Goal: Contribute content: Add original content to the website for others to see

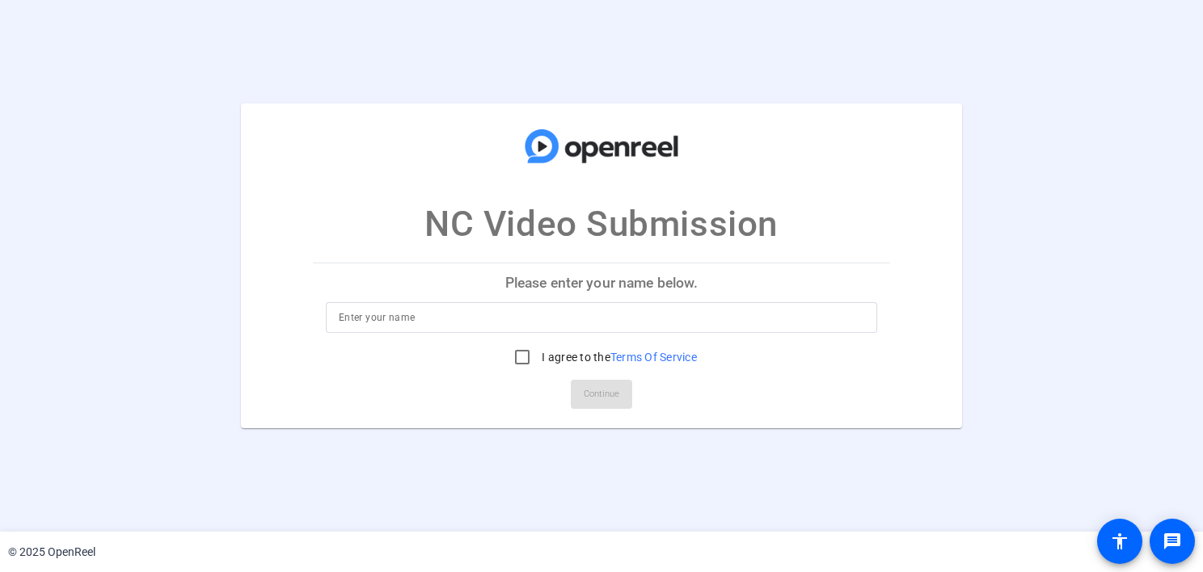
click at [584, 323] on input at bounding box center [601, 317] width 525 height 19
type input "[PERSON_NAME]"
click at [533, 352] on input "I agree to the Terms Of Service" at bounding box center [522, 357] width 32 height 32
checkbox input "true"
click at [598, 403] on span "Continue" at bounding box center [602, 394] width 36 height 24
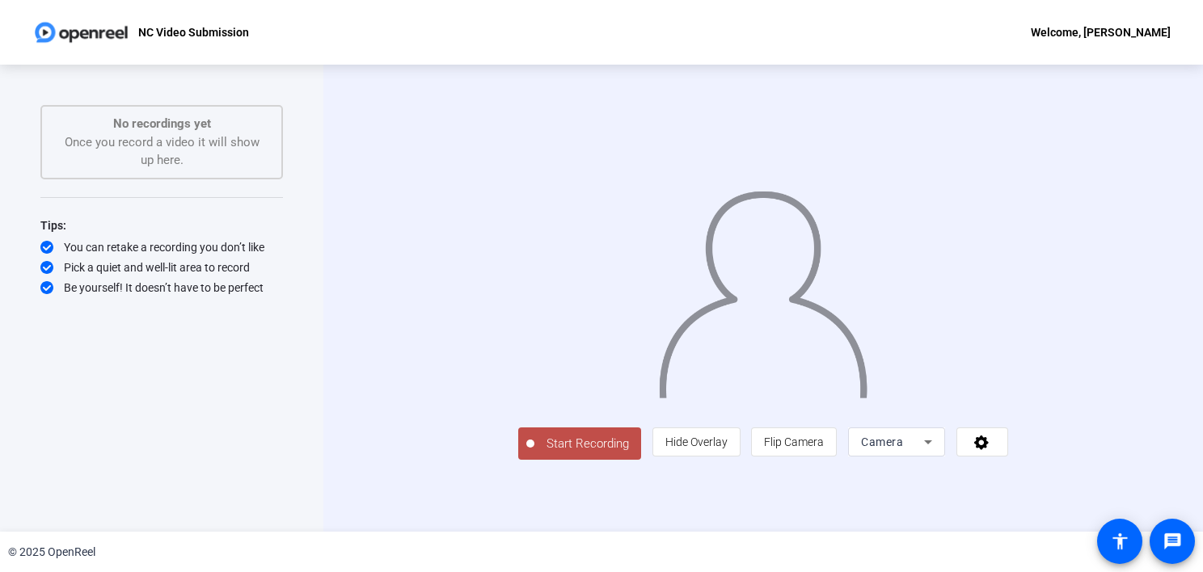
click at [534, 453] on span "Start Recording" at bounding box center [587, 444] width 107 height 19
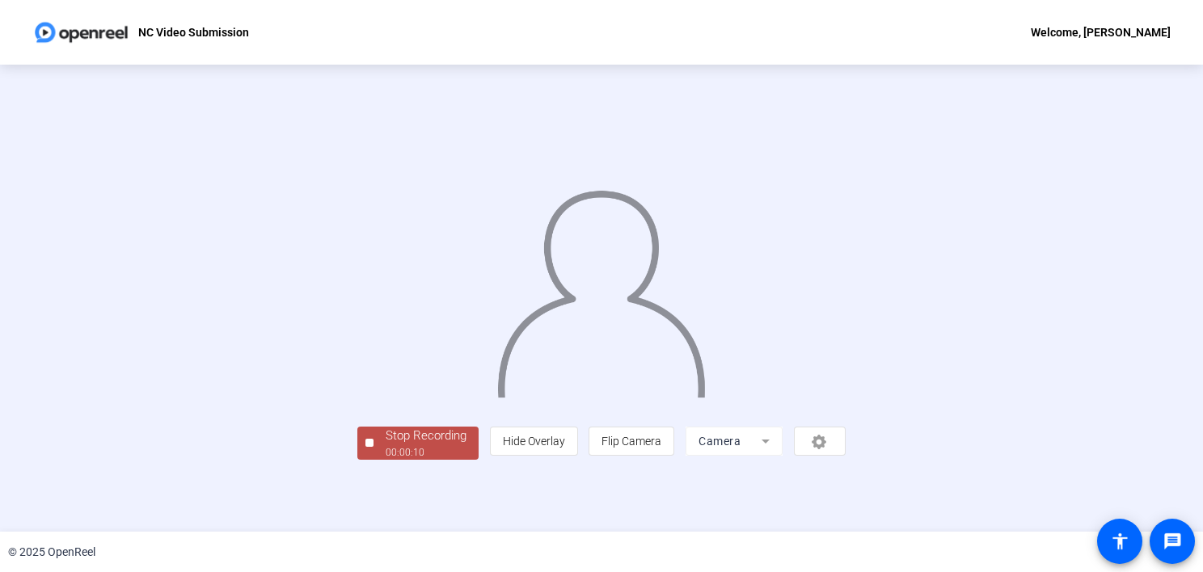
scroll to position [57, 0]
click at [386, 445] on div "Stop Recording" at bounding box center [426, 436] width 81 height 19
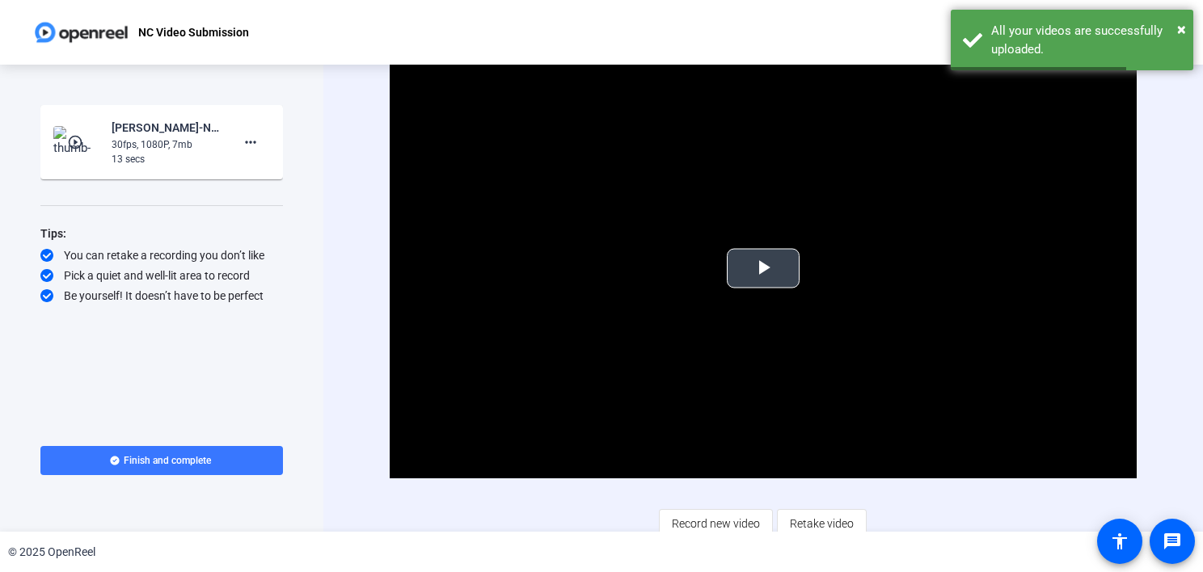
click at [763, 268] on span "Video Player" at bounding box center [763, 268] width 0 height 0
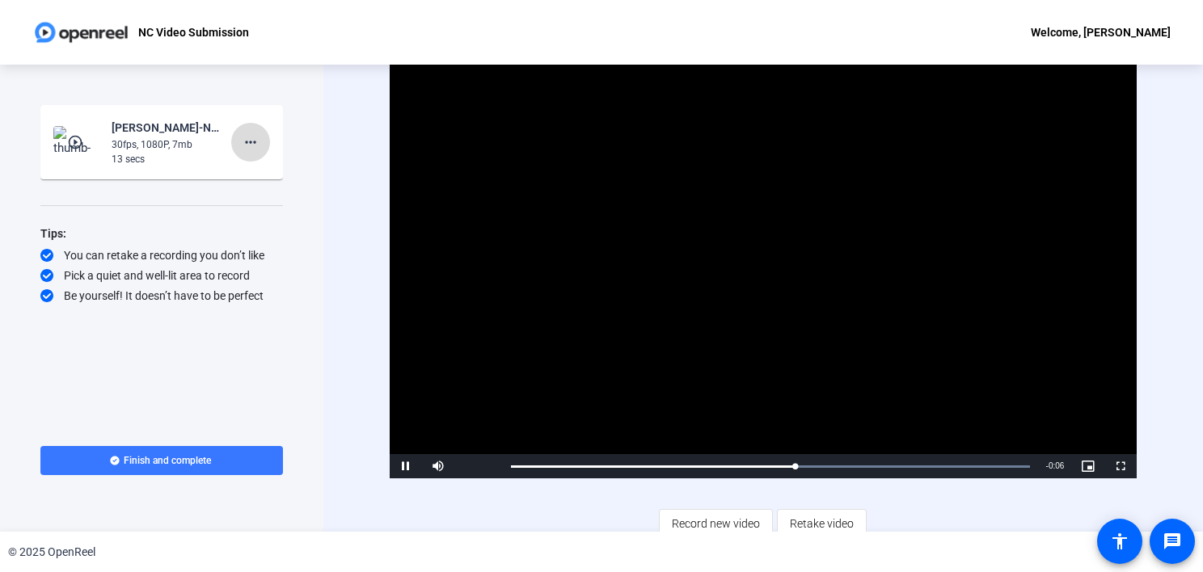
click at [256, 148] on mat-icon "more_horiz" at bounding box center [250, 142] width 19 height 19
click at [285, 176] on span "Delete clip" at bounding box center [276, 176] width 65 height 19
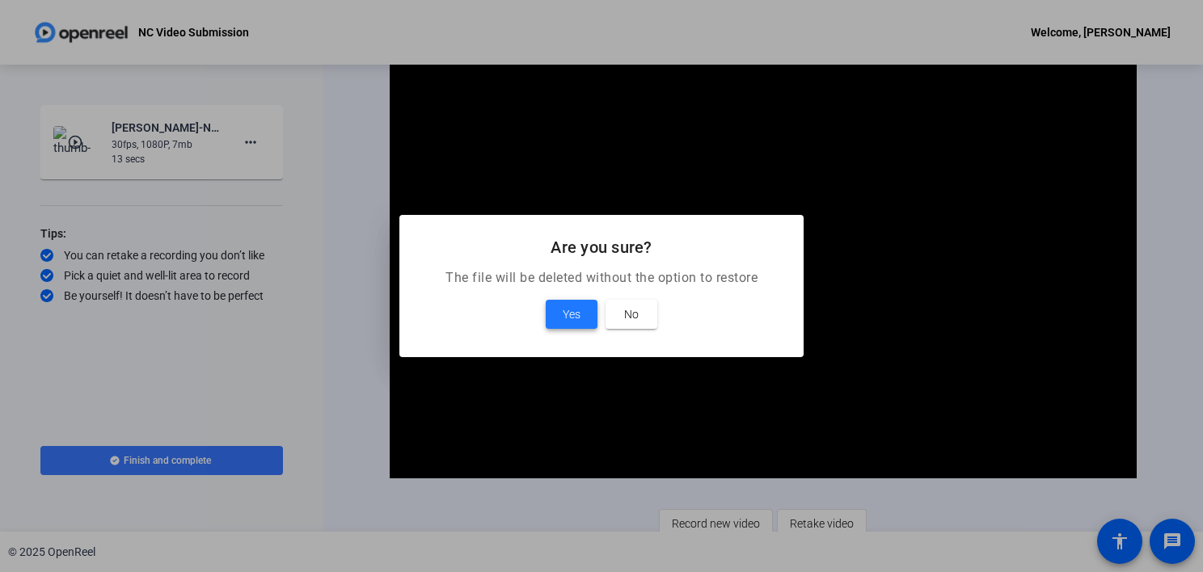
click at [571, 313] on span "Yes" at bounding box center [572, 314] width 18 height 19
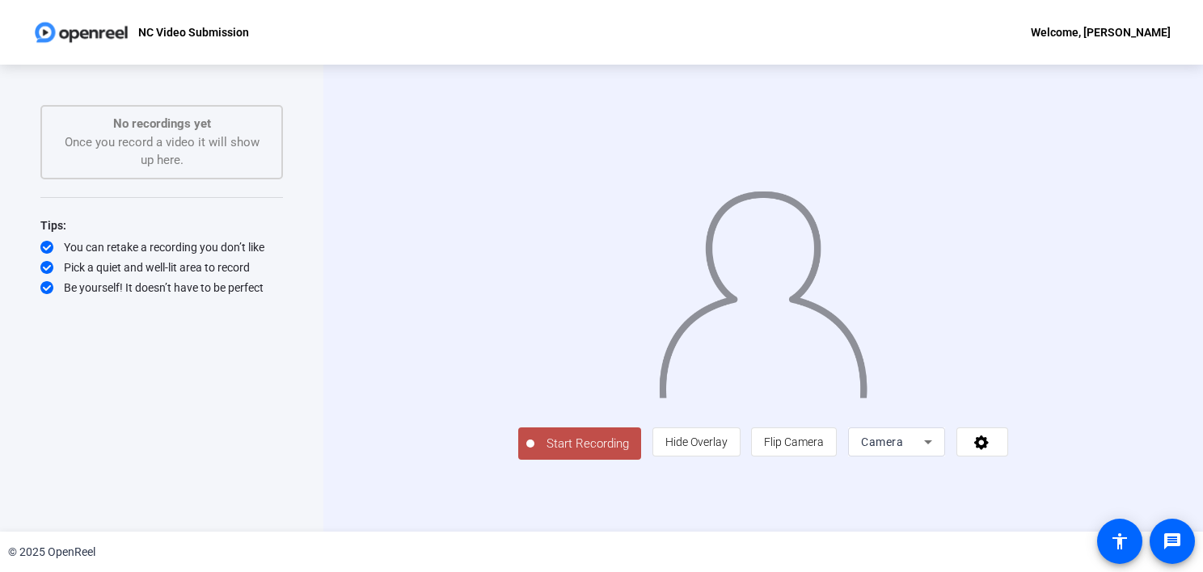
click at [534, 453] on span "Start Recording" at bounding box center [587, 444] width 107 height 19
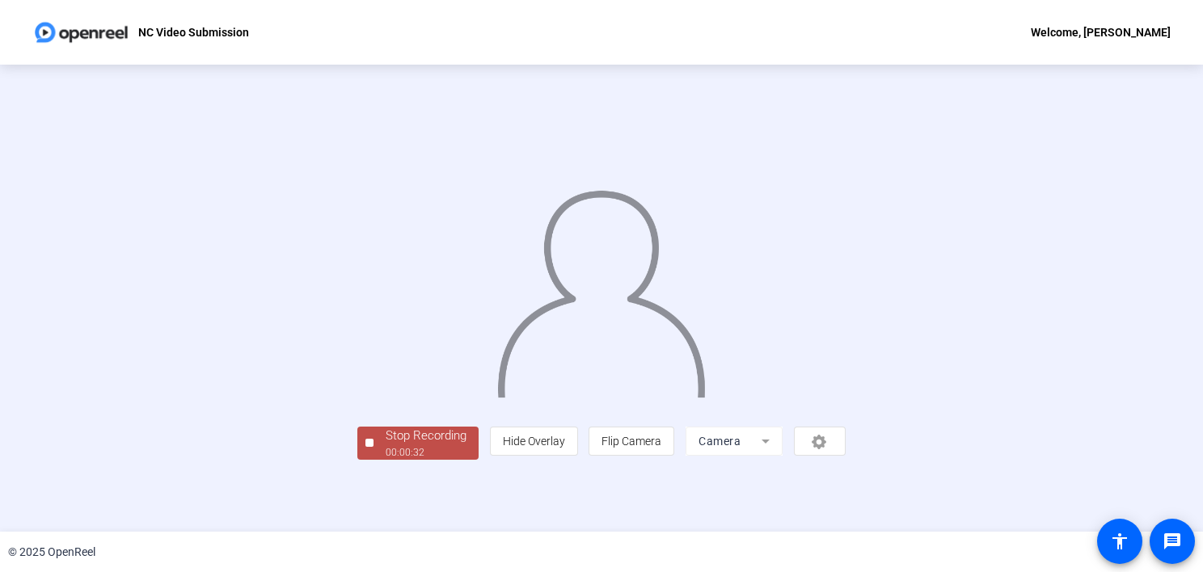
scroll to position [57, 0]
click at [386, 445] on div "Stop Recording" at bounding box center [426, 436] width 81 height 19
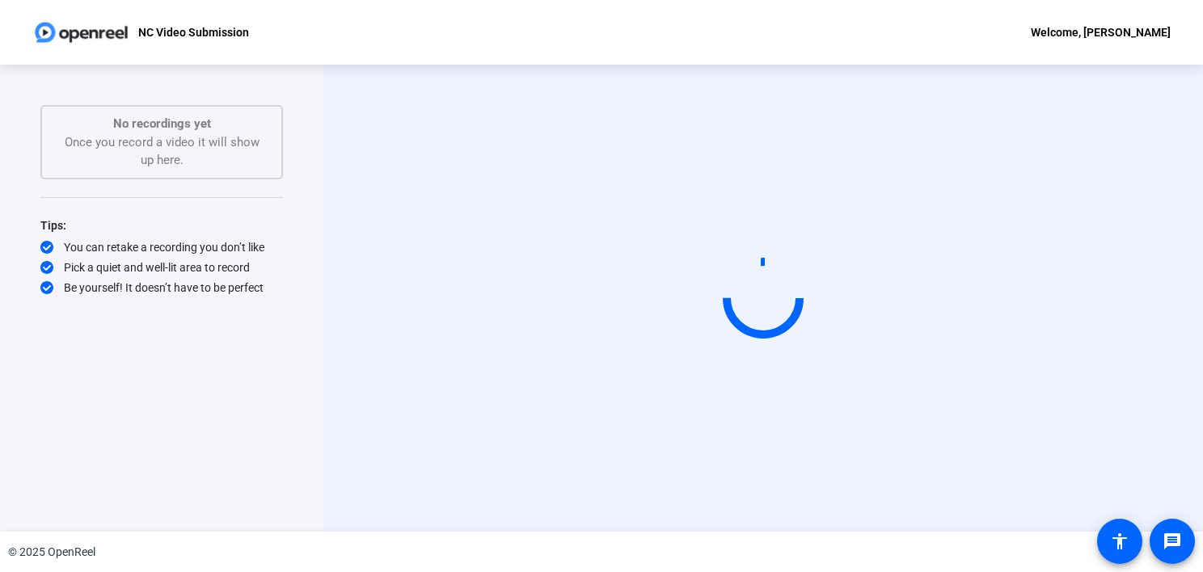
scroll to position [0, 0]
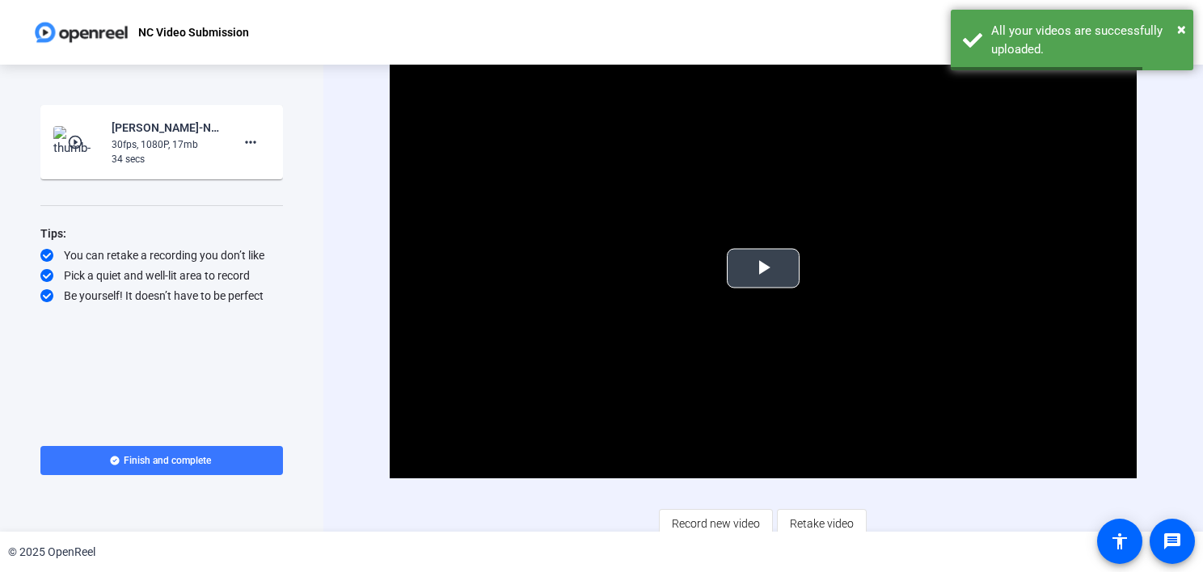
click at [763, 268] on span "Video Player" at bounding box center [763, 268] width 0 height 0
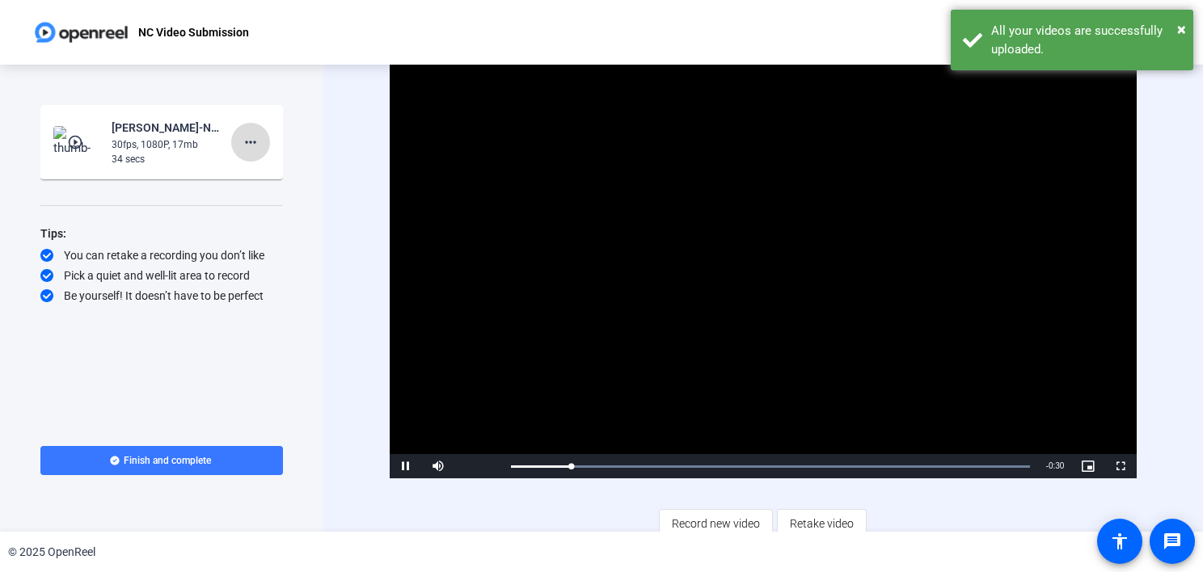
click at [251, 144] on mat-icon "more_horiz" at bounding box center [250, 142] width 19 height 19
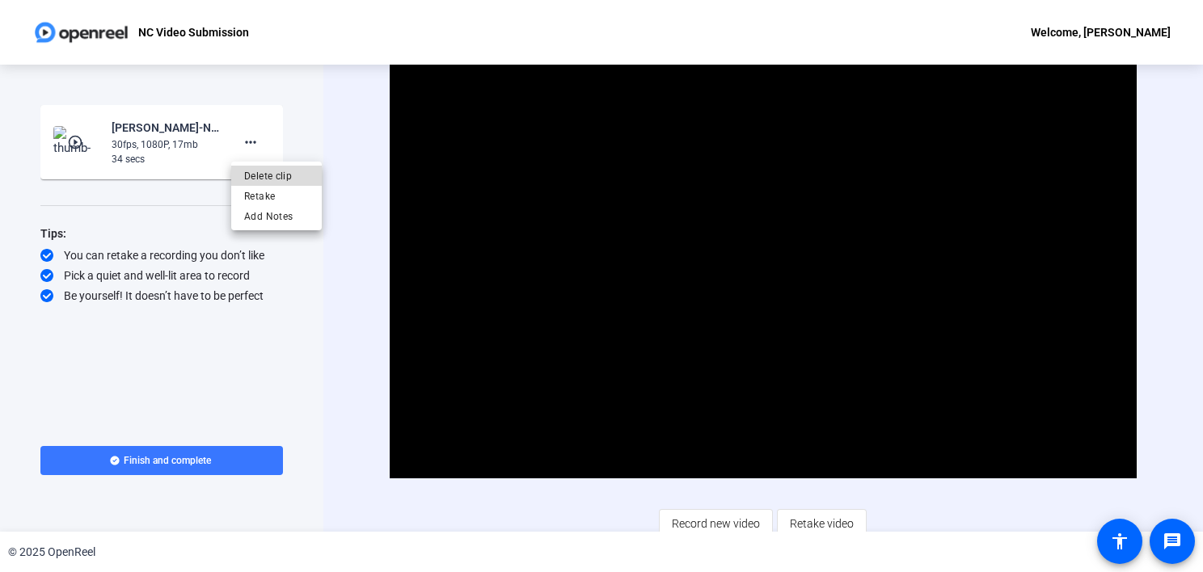
click at [301, 178] on span "Delete clip" at bounding box center [276, 176] width 65 height 19
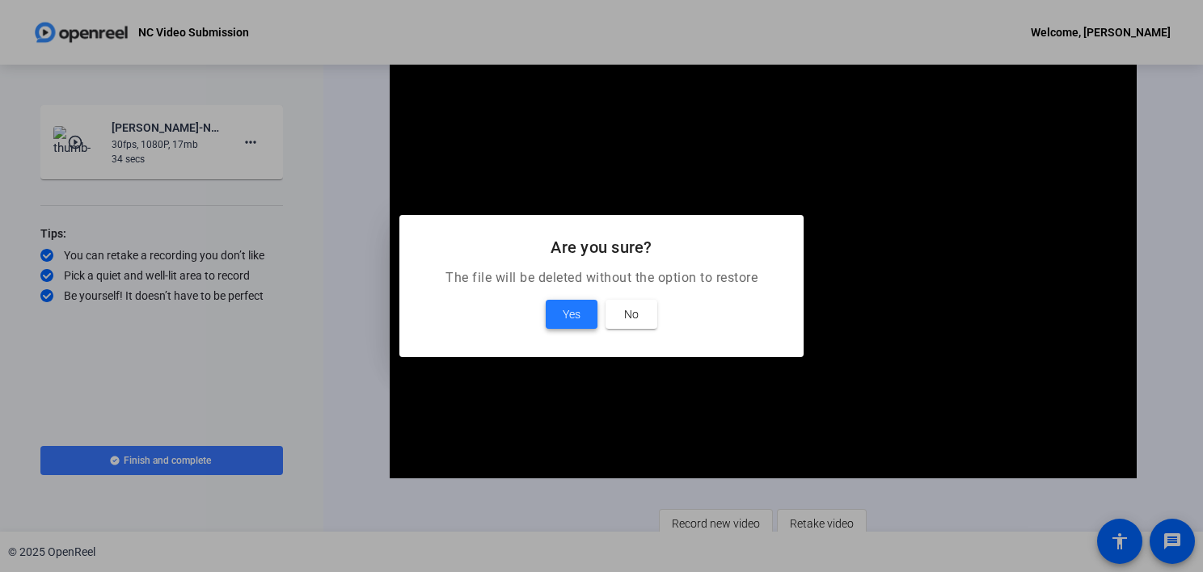
click at [575, 310] on span "Yes" at bounding box center [572, 314] width 18 height 19
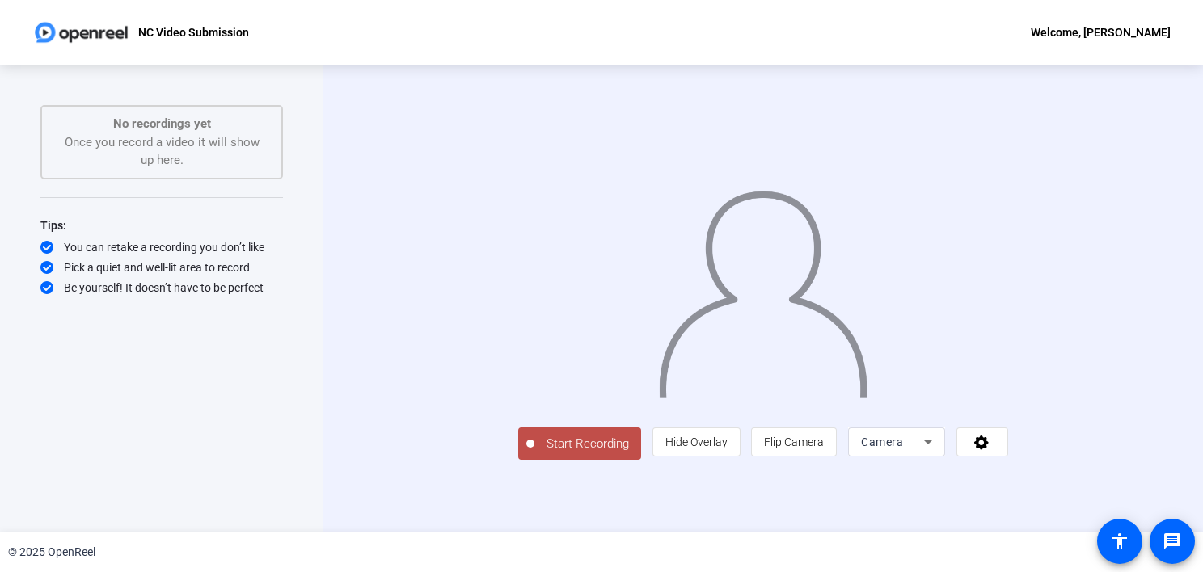
click at [534, 453] on span "Start Recording" at bounding box center [587, 444] width 107 height 19
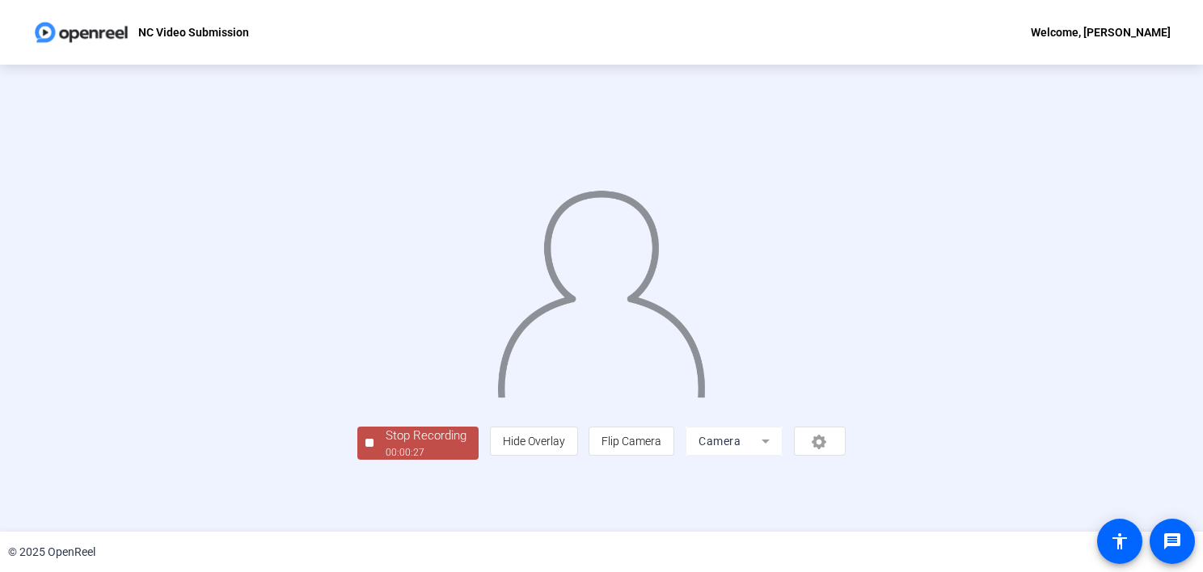
scroll to position [57, 0]
click at [386, 460] on div "00:00:28" at bounding box center [426, 452] width 81 height 15
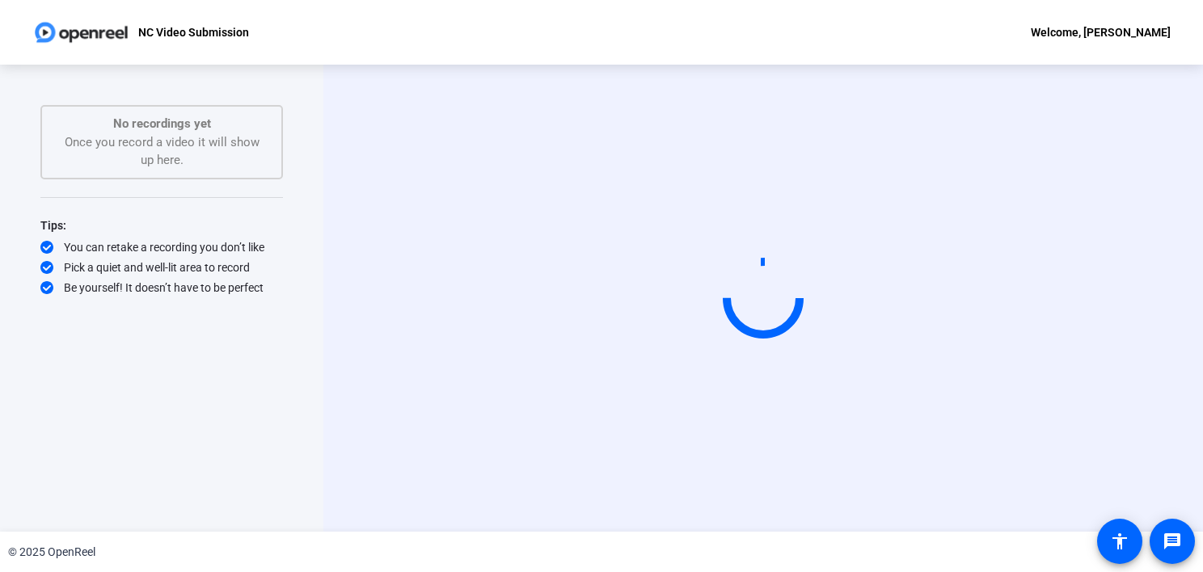
scroll to position [0, 0]
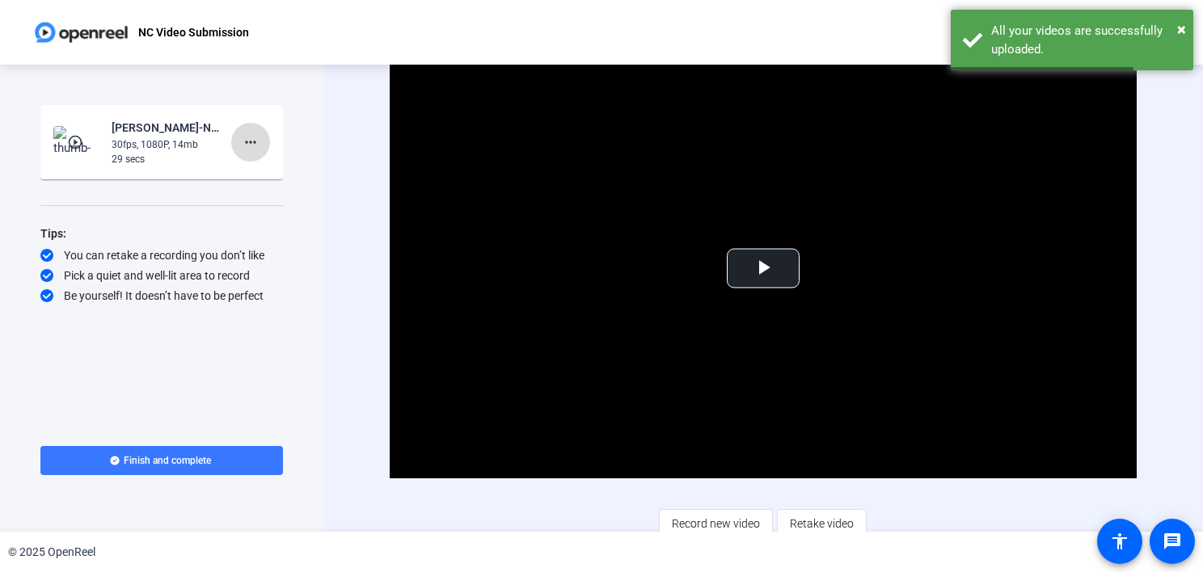
click at [259, 137] on mat-icon "more_horiz" at bounding box center [250, 142] width 19 height 19
click at [273, 176] on span "Delete clip" at bounding box center [276, 176] width 65 height 19
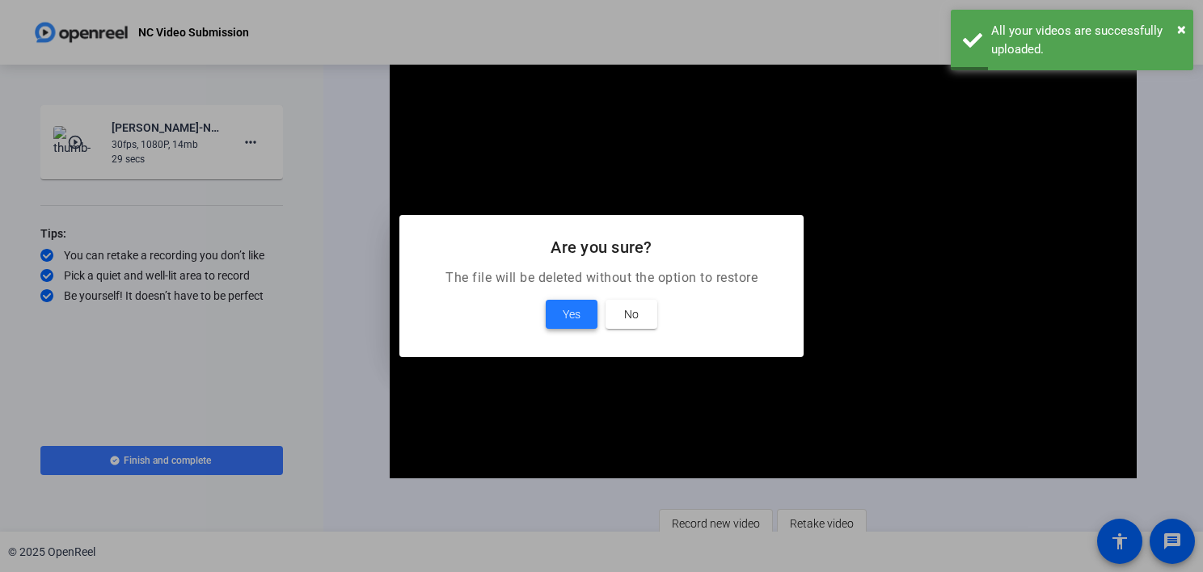
click at [590, 319] on span at bounding box center [572, 314] width 52 height 39
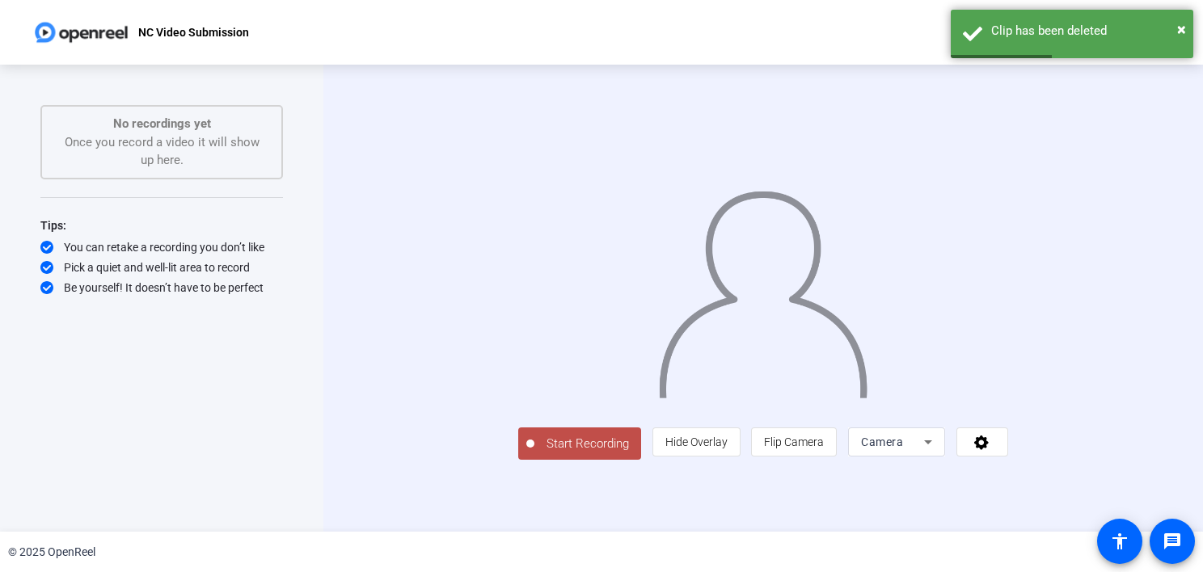
click at [534, 453] on span "Start Recording" at bounding box center [587, 444] width 107 height 19
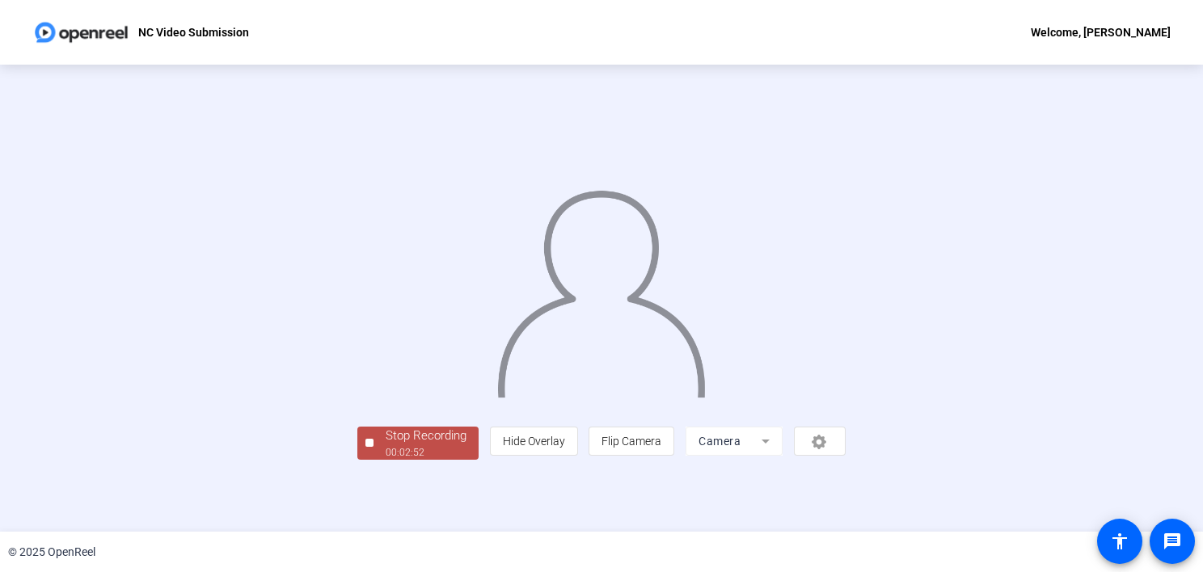
scroll to position [57, 0]
click at [386, 445] on div "Stop Recording" at bounding box center [426, 436] width 81 height 19
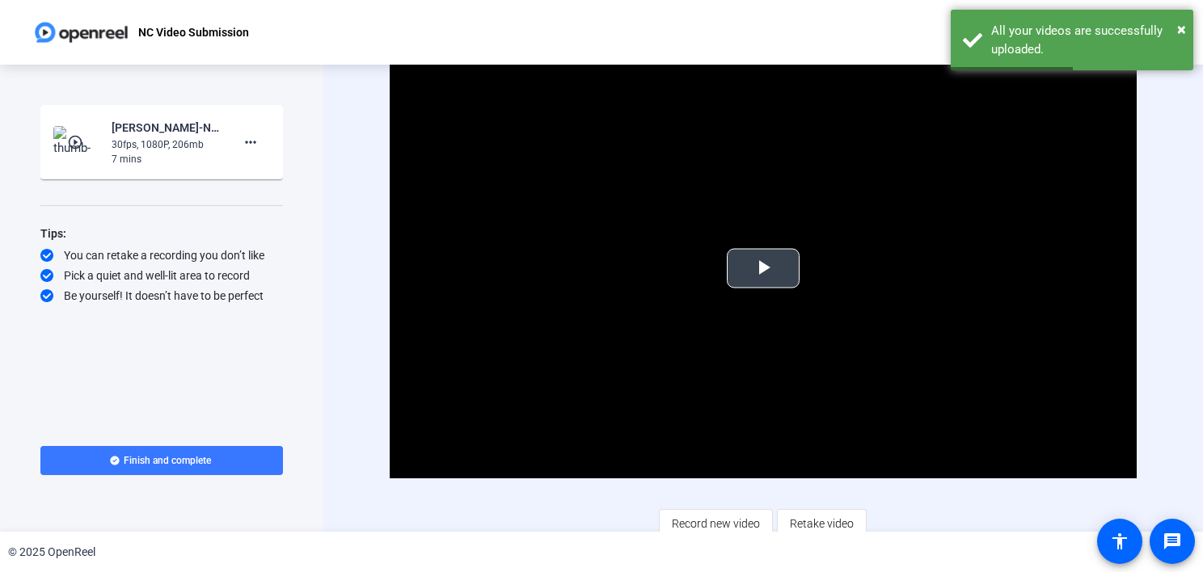
click at [763, 268] on span "Video Player" at bounding box center [763, 268] width 0 height 0
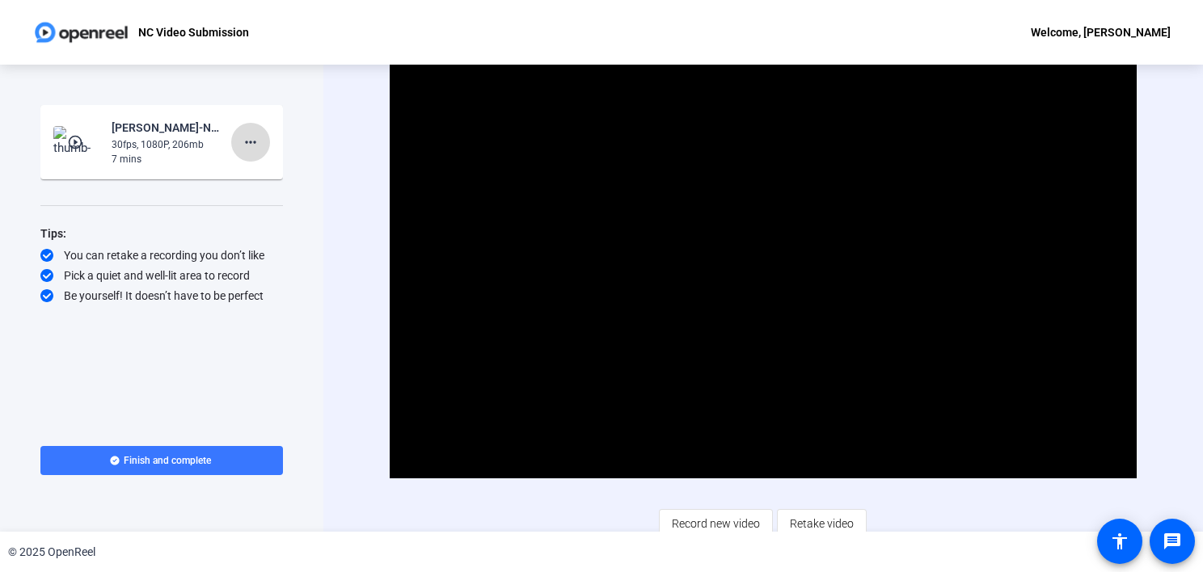
click at [252, 144] on mat-icon "more_horiz" at bounding box center [250, 142] width 19 height 19
click at [276, 179] on span "Delete clip" at bounding box center [276, 176] width 65 height 19
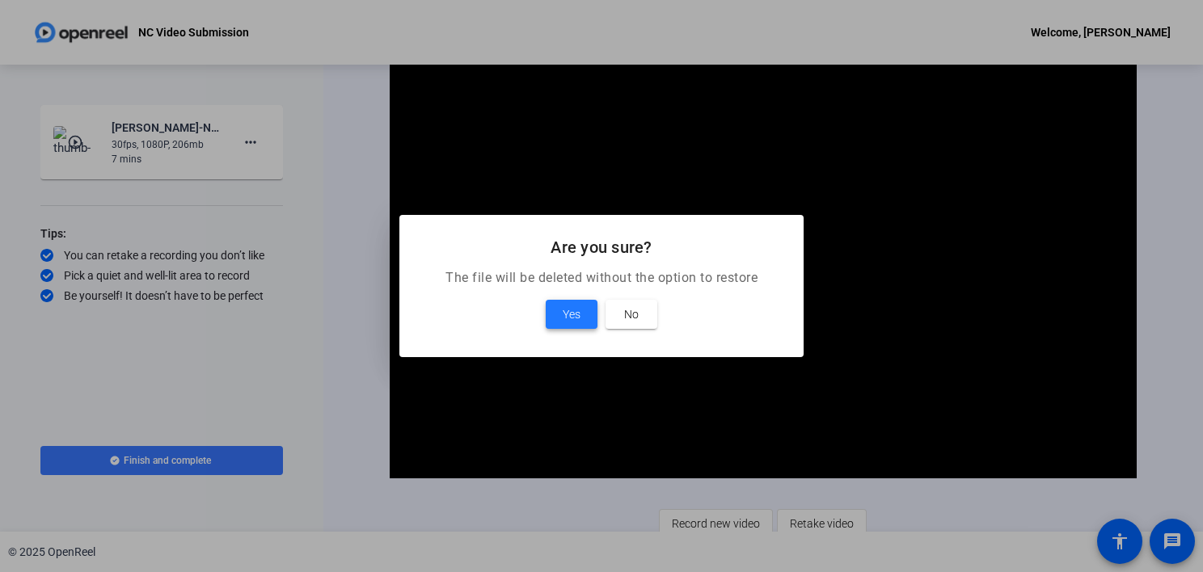
click at [572, 309] on span "Yes" at bounding box center [572, 314] width 18 height 19
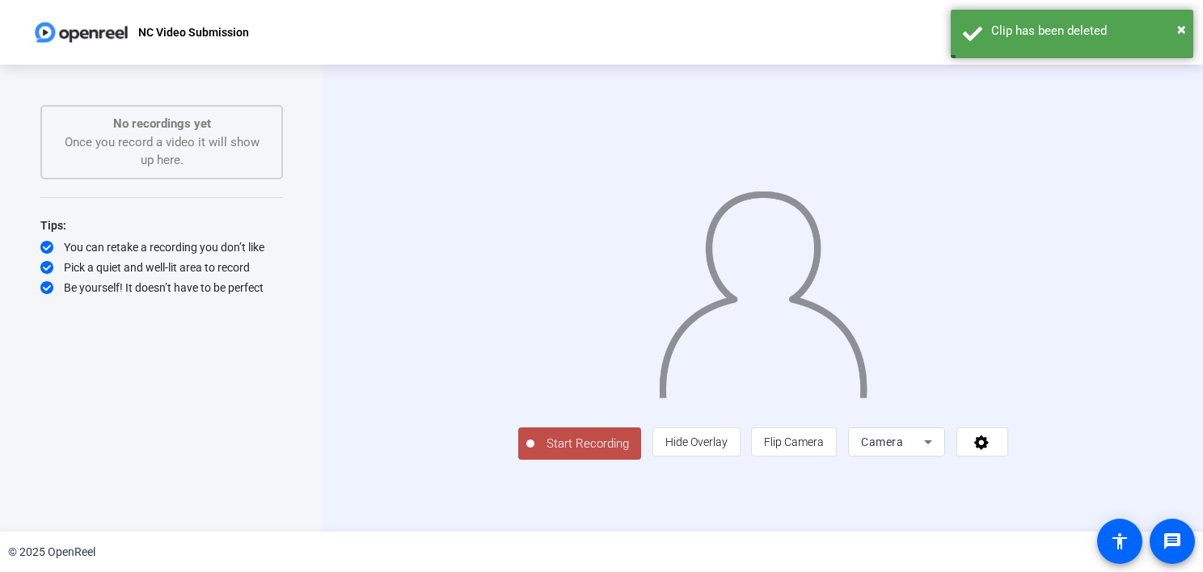
click at [534, 453] on span "Start Recording" at bounding box center [587, 444] width 107 height 19
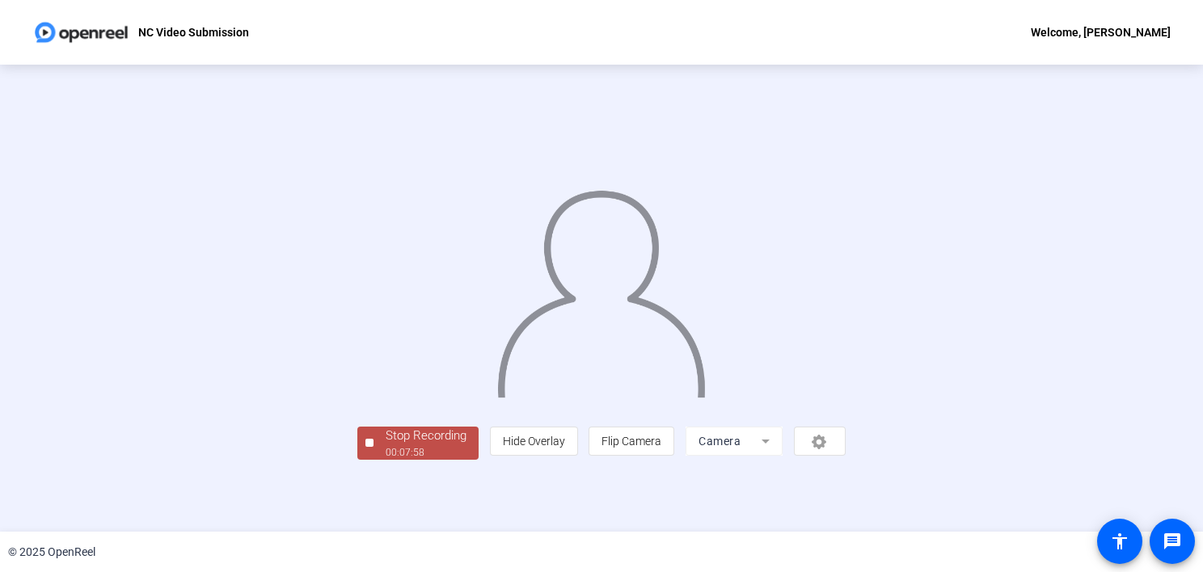
scroll to position [57, 0]
click at [386, 445] on div "Stop Recording" at bounding box center [426, 436] width 81 height 19
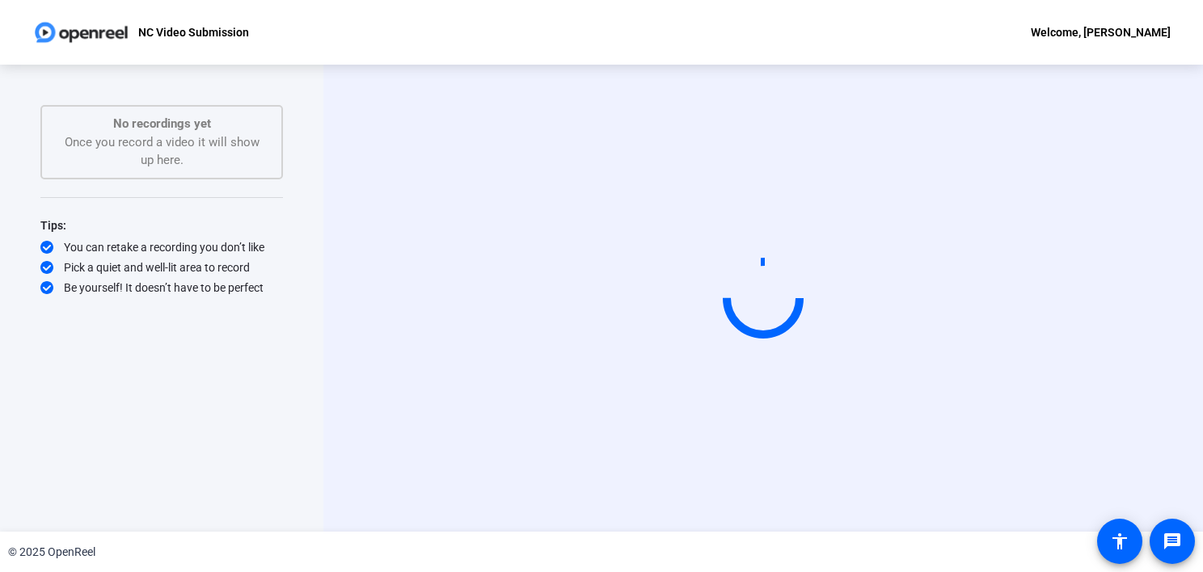
scroll to position [0, 0]
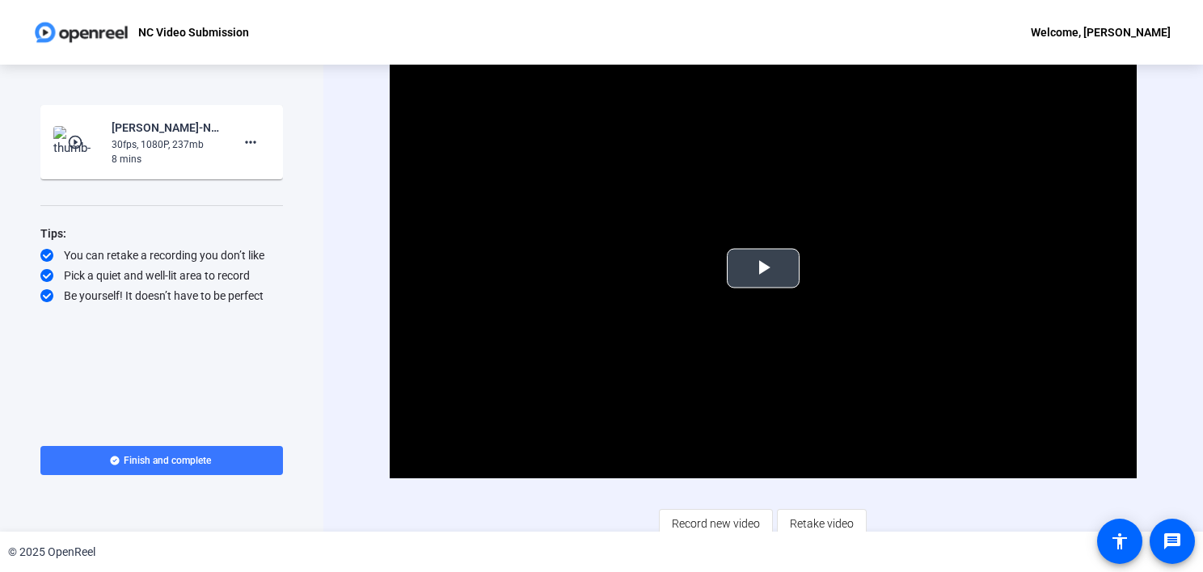
click at [763, 268] on span "Video Player" at bounding box center [763, 268] width 0 height 0
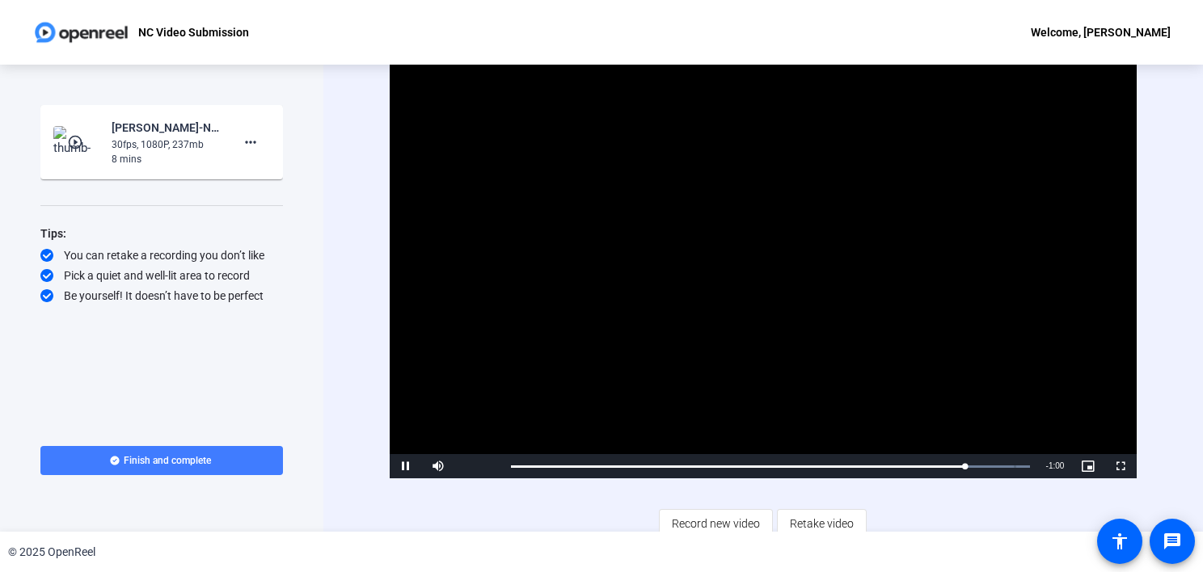
click at [248, 451] on span at bounding box center [161, 460] width 242 height 39
